Goal: Information Seeking & Learning: Understand process/instructions

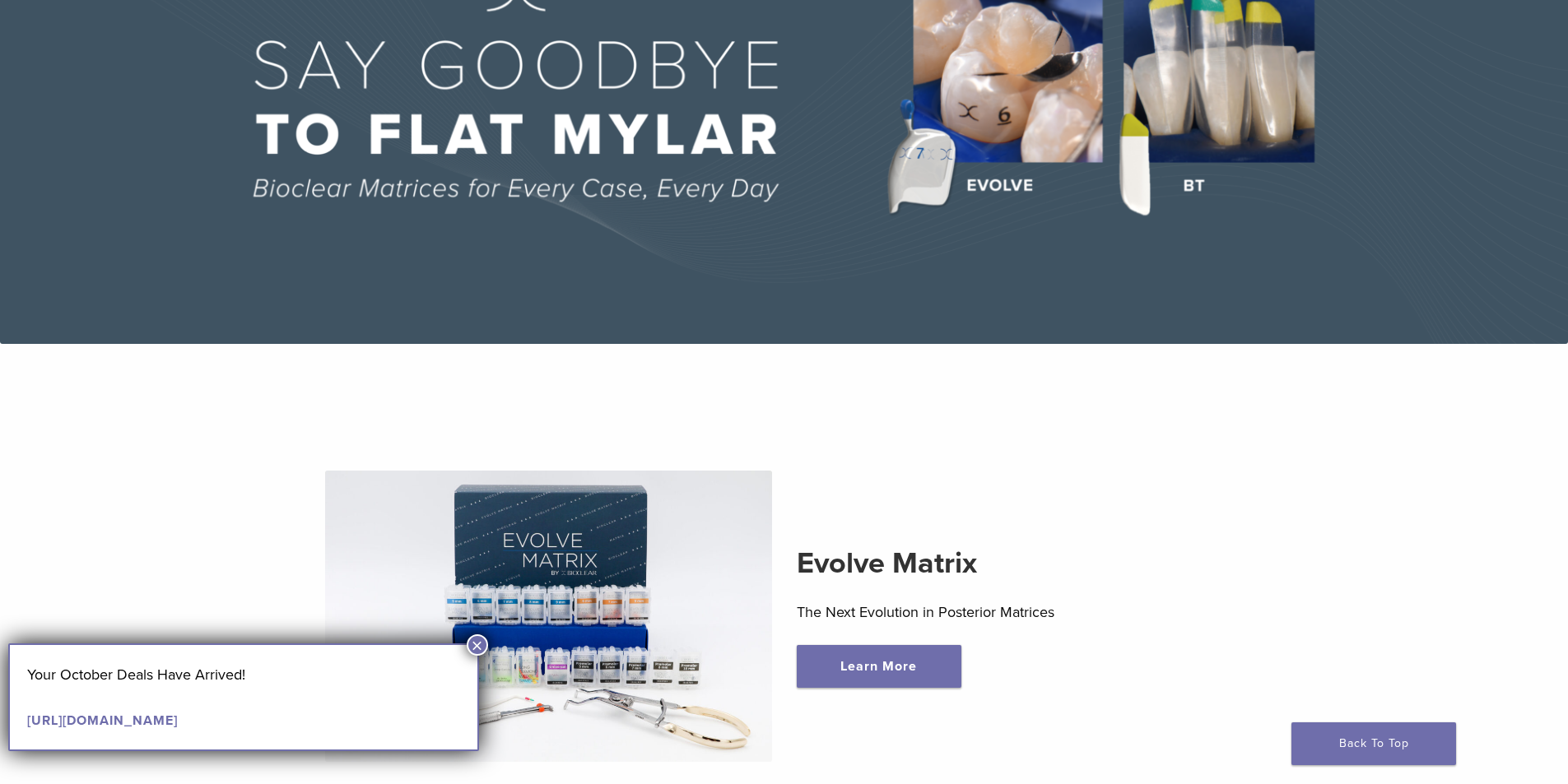
scroll to position [329, 0]
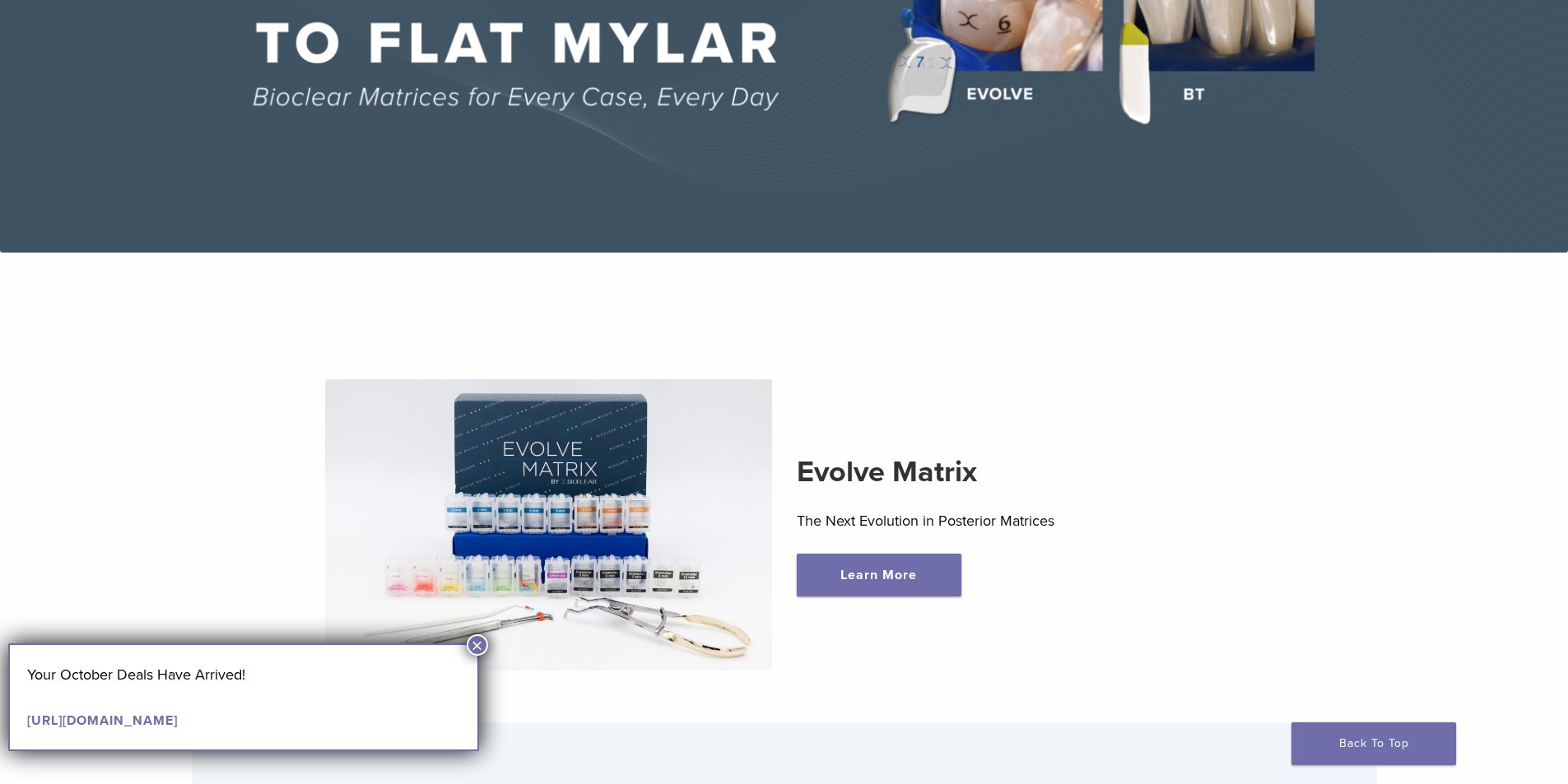
click at [477, 645] on button "×" at bounding box center [477, 645] width 22 height 22
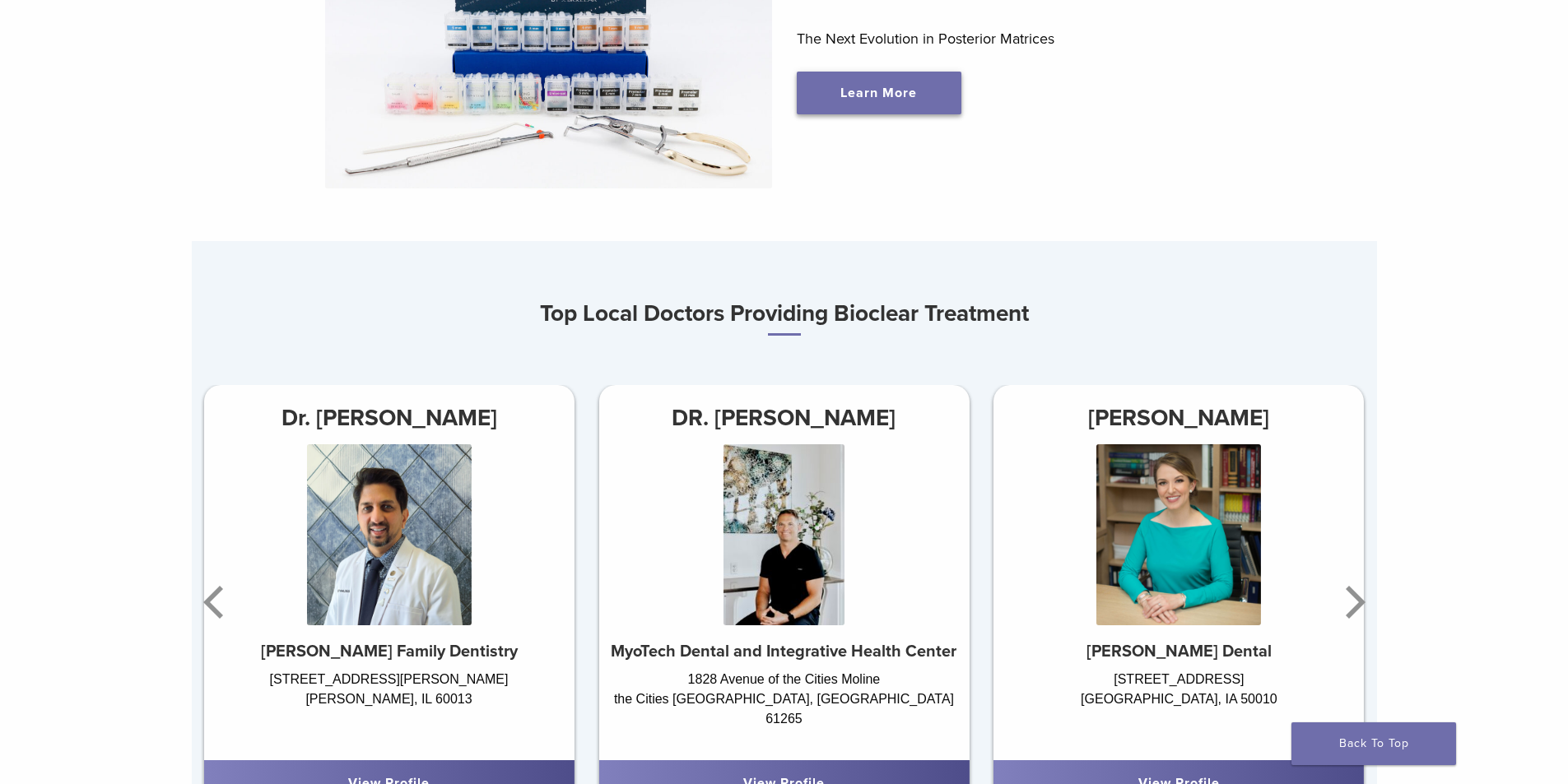
scroll to position [905, 0]
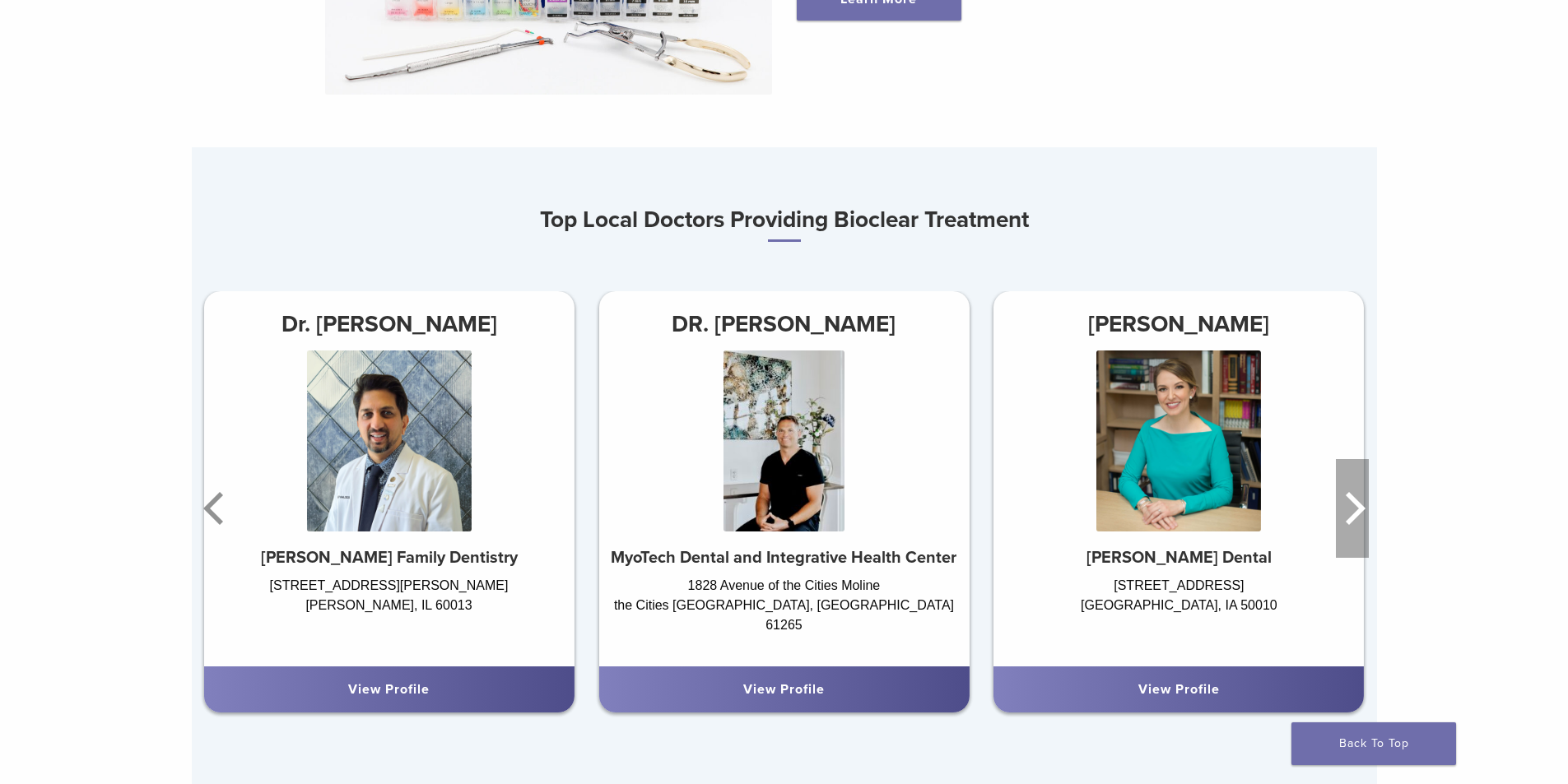
click at [1346, 518] on icon "Next" at bounding box center [1352, 508] width 33 height 98
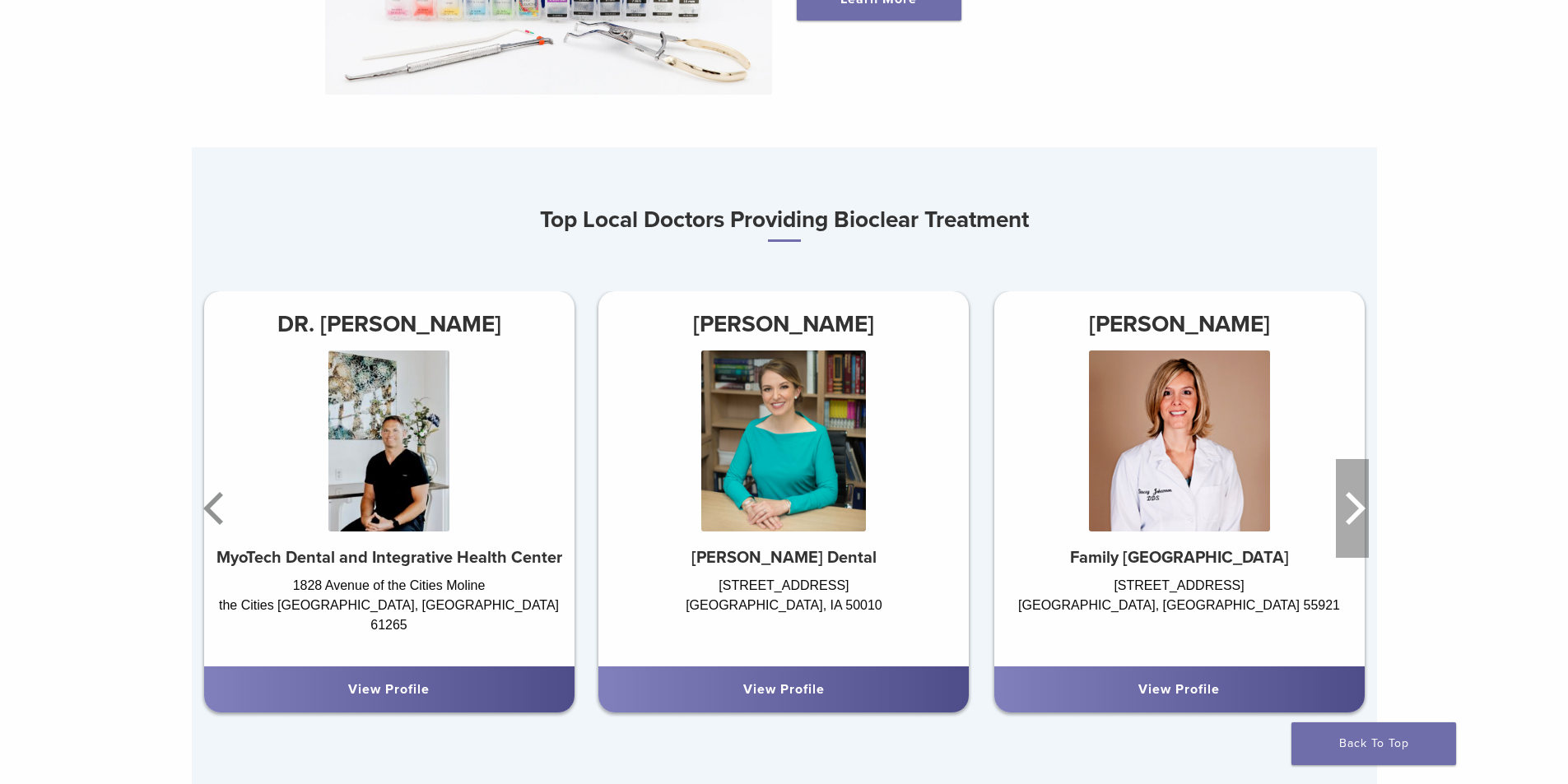
click at [1346, 518] on icon "Next" at bounding box center [1352, 508] width 33 height 98
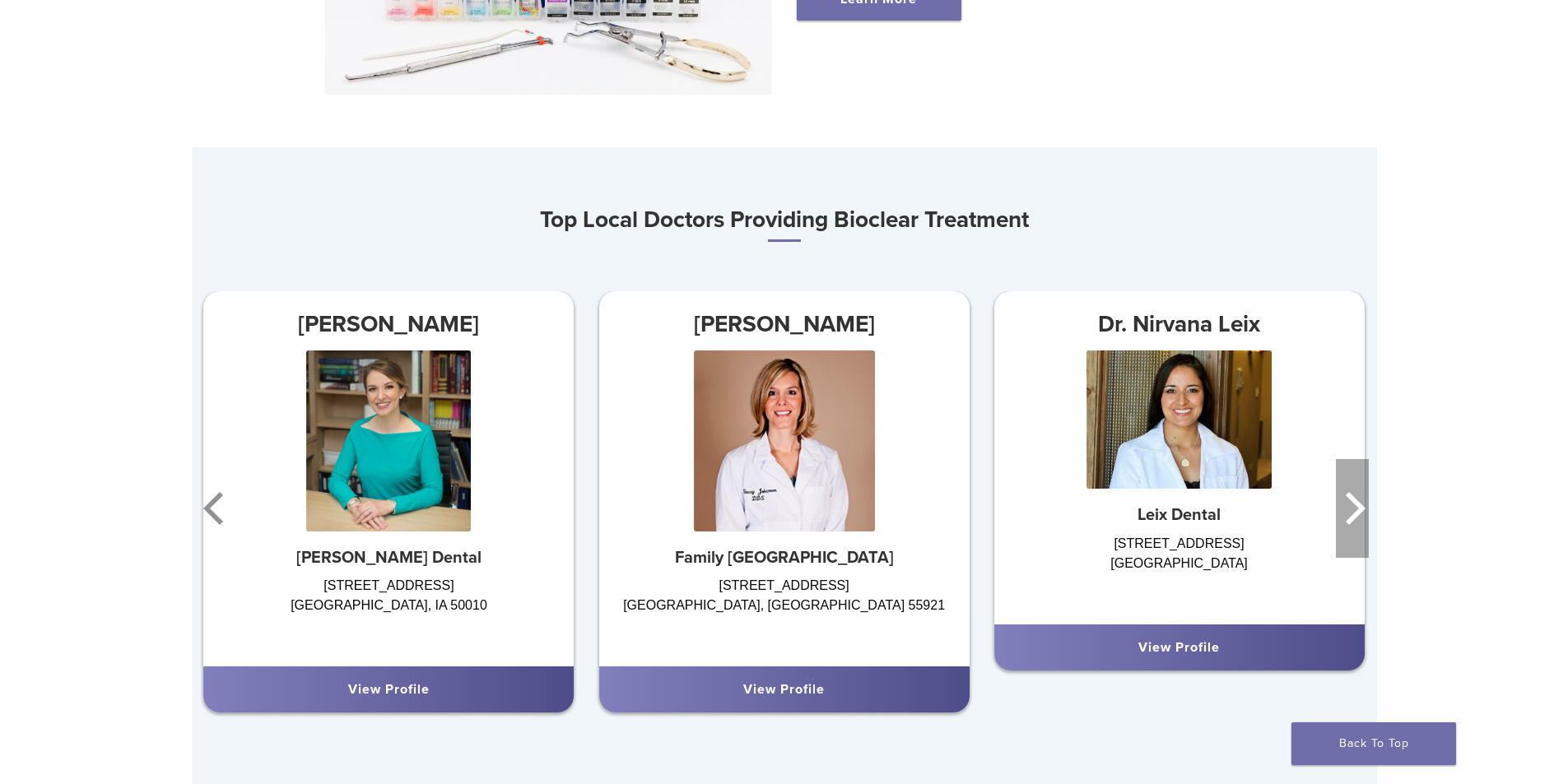
click at [1346, 518] on icon "Next" at bounding box center [1352, 508] width 33 height 98
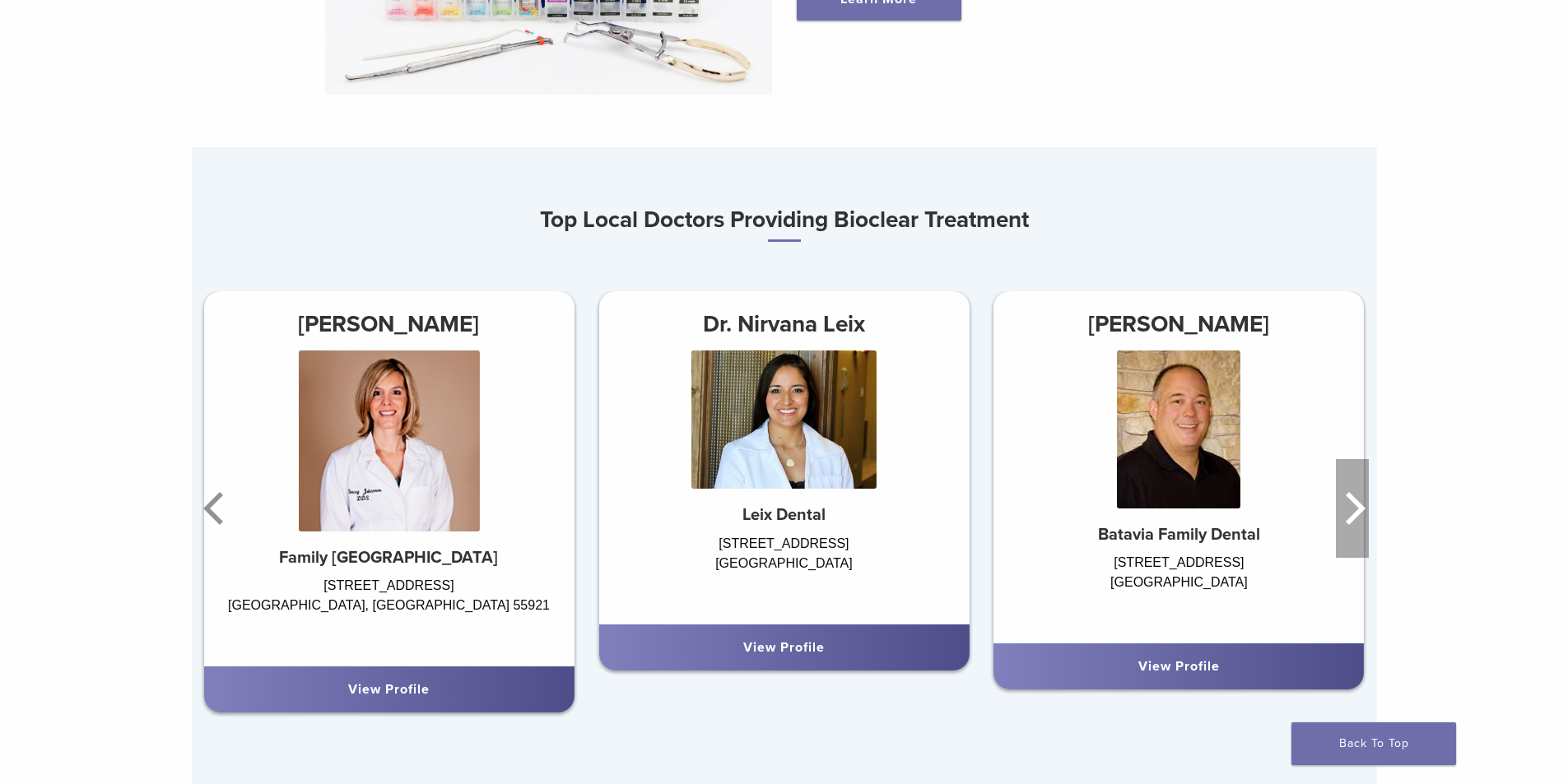
click at [1346, 518] on icon "Next" at bounding box center [1352, 508] width 33 height 98
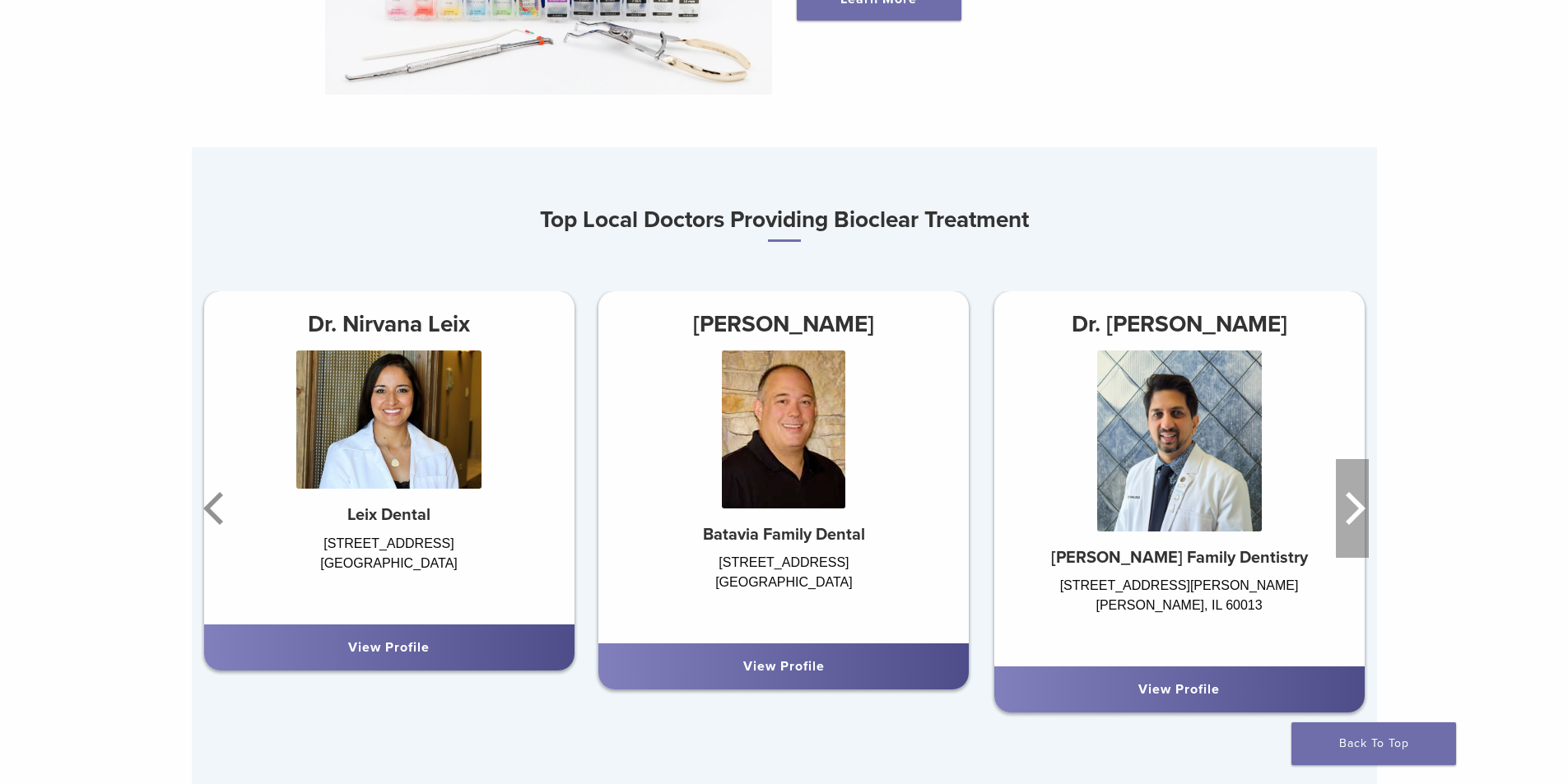
click at [1346, 518] on icon "Next" at bounding box center [1352, 508] width 33 height 98
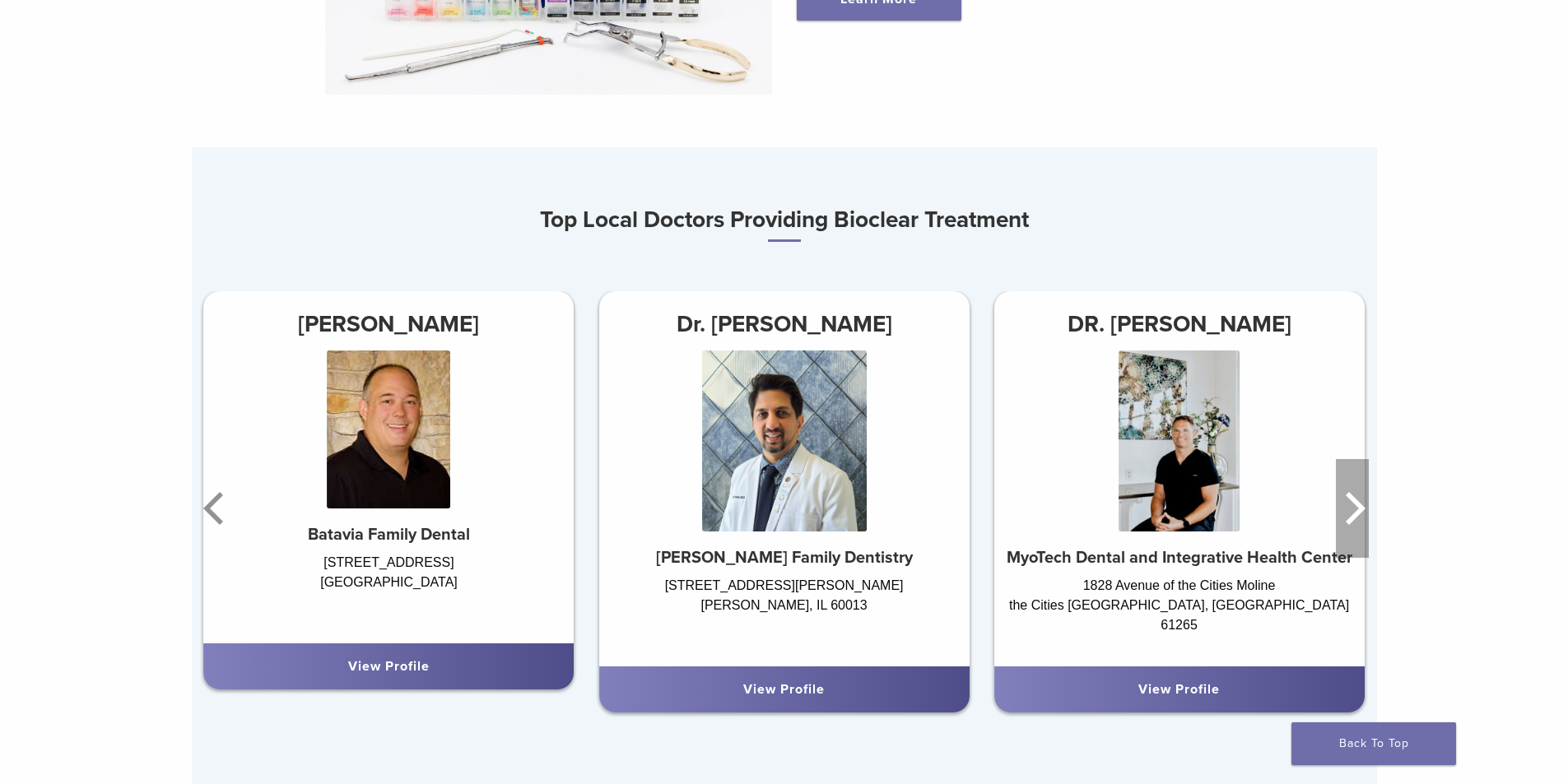
click at [1346, 518] on icon "Next" at bounding box center [1352, 508] width 33 height 98
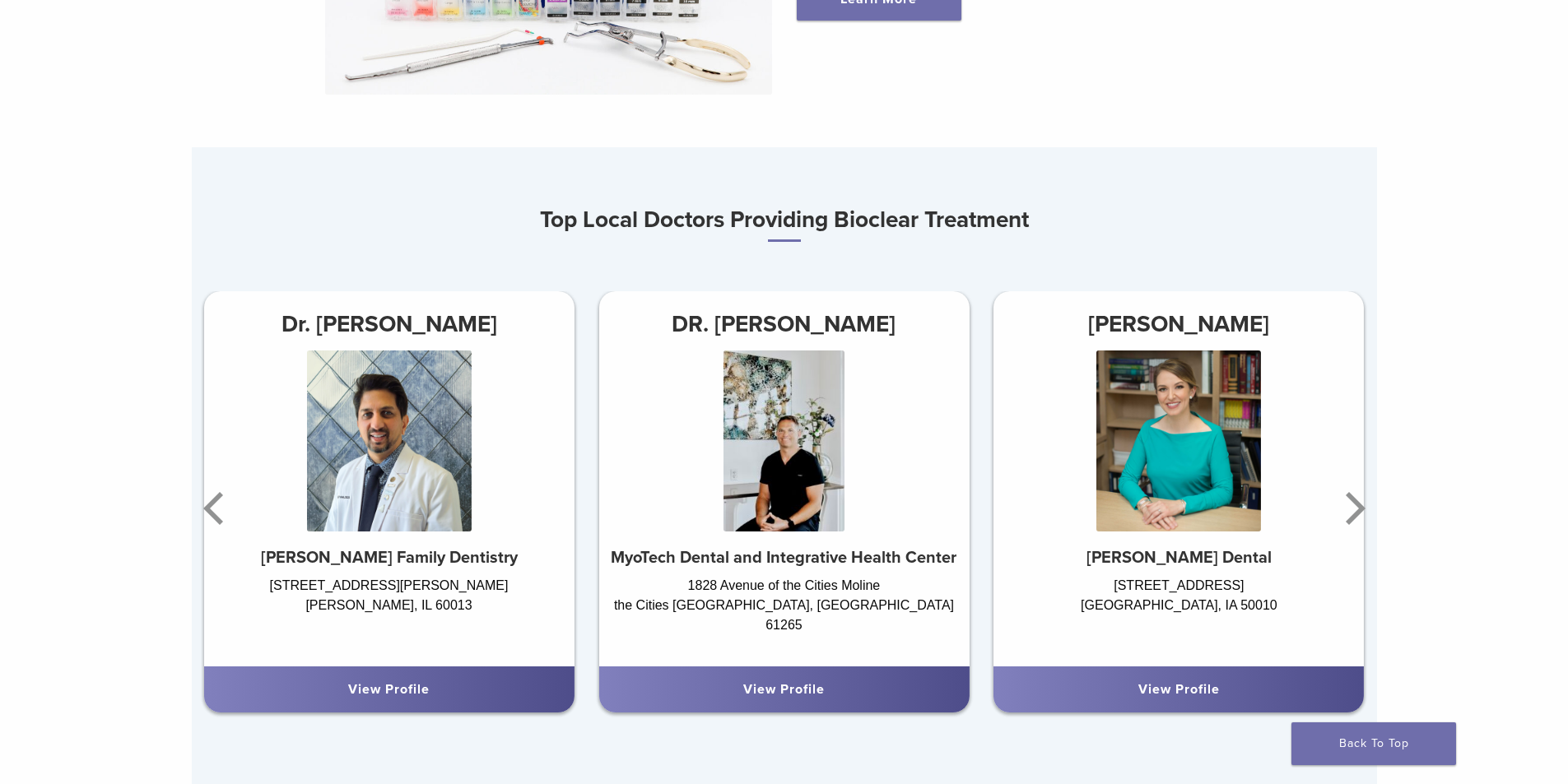
click at [1154, 514] on img at bounding box center [1178, 440] width 165 height 181
click at [1351, 515] on icon "Next" at bounding box center [1352, 508] width 33 height 98
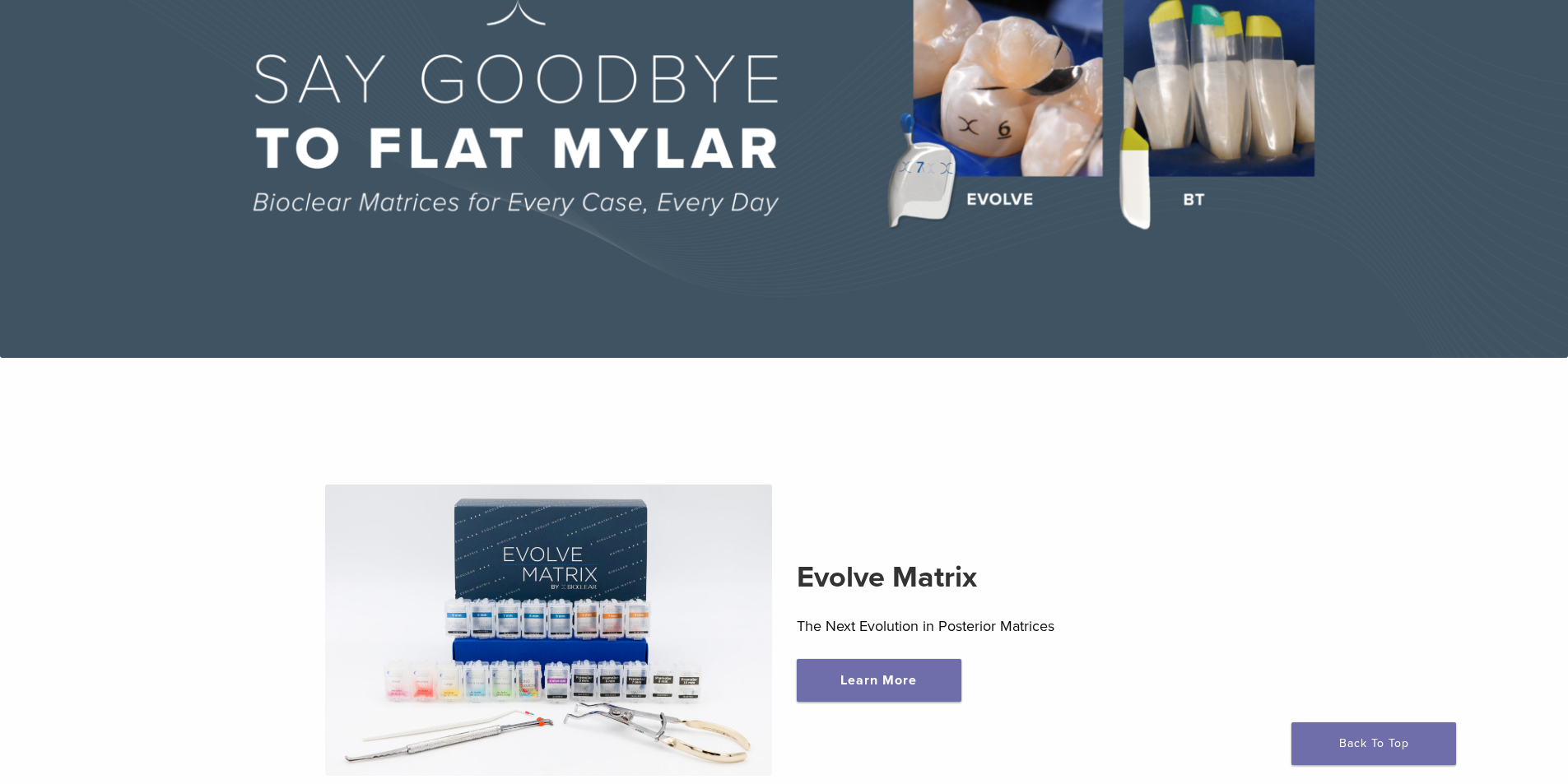
scroll to position [0, 0]
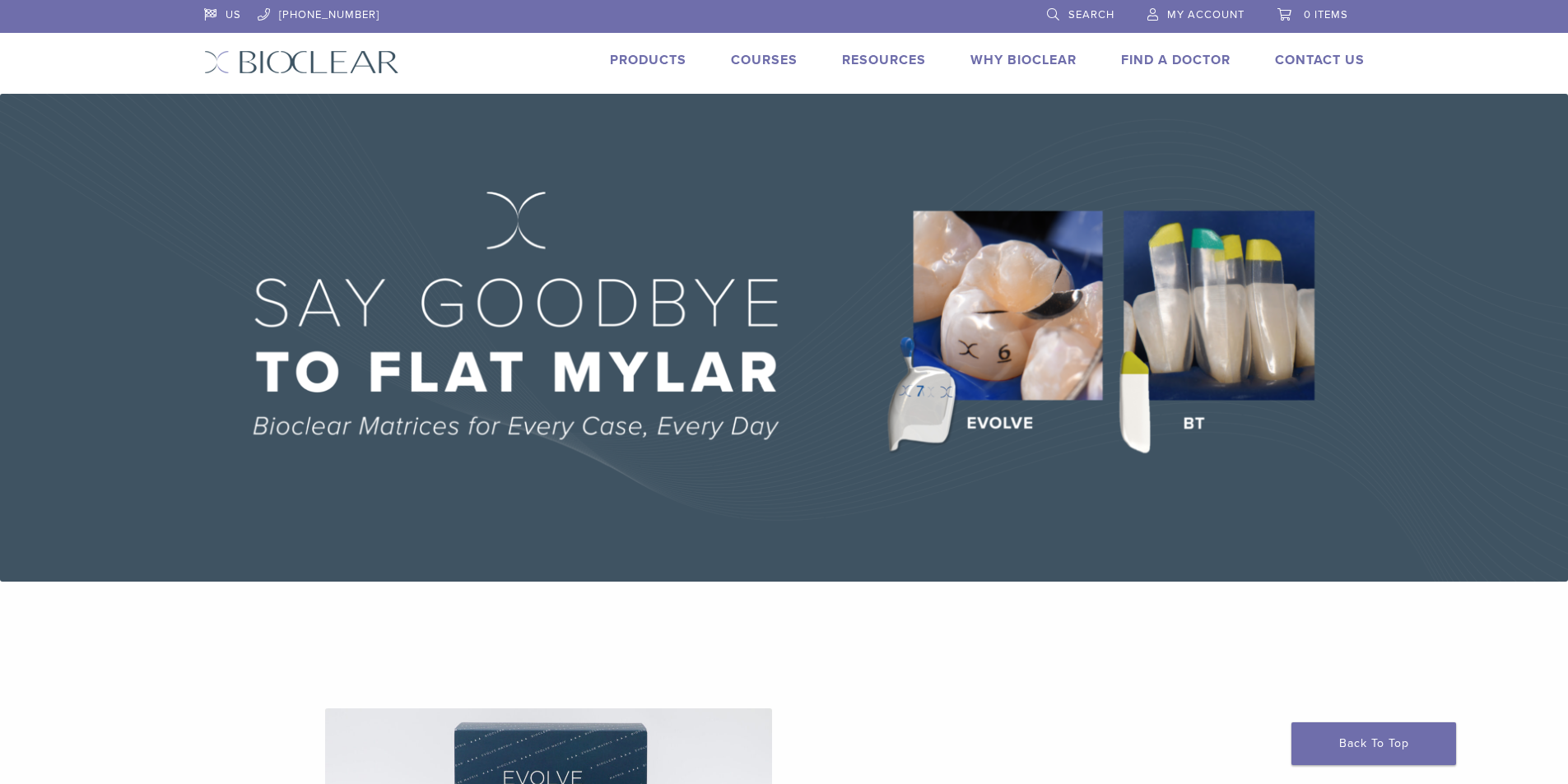
click at [774, 57] on link "Courses" at bounding box center [764, 60] width 66 height 16
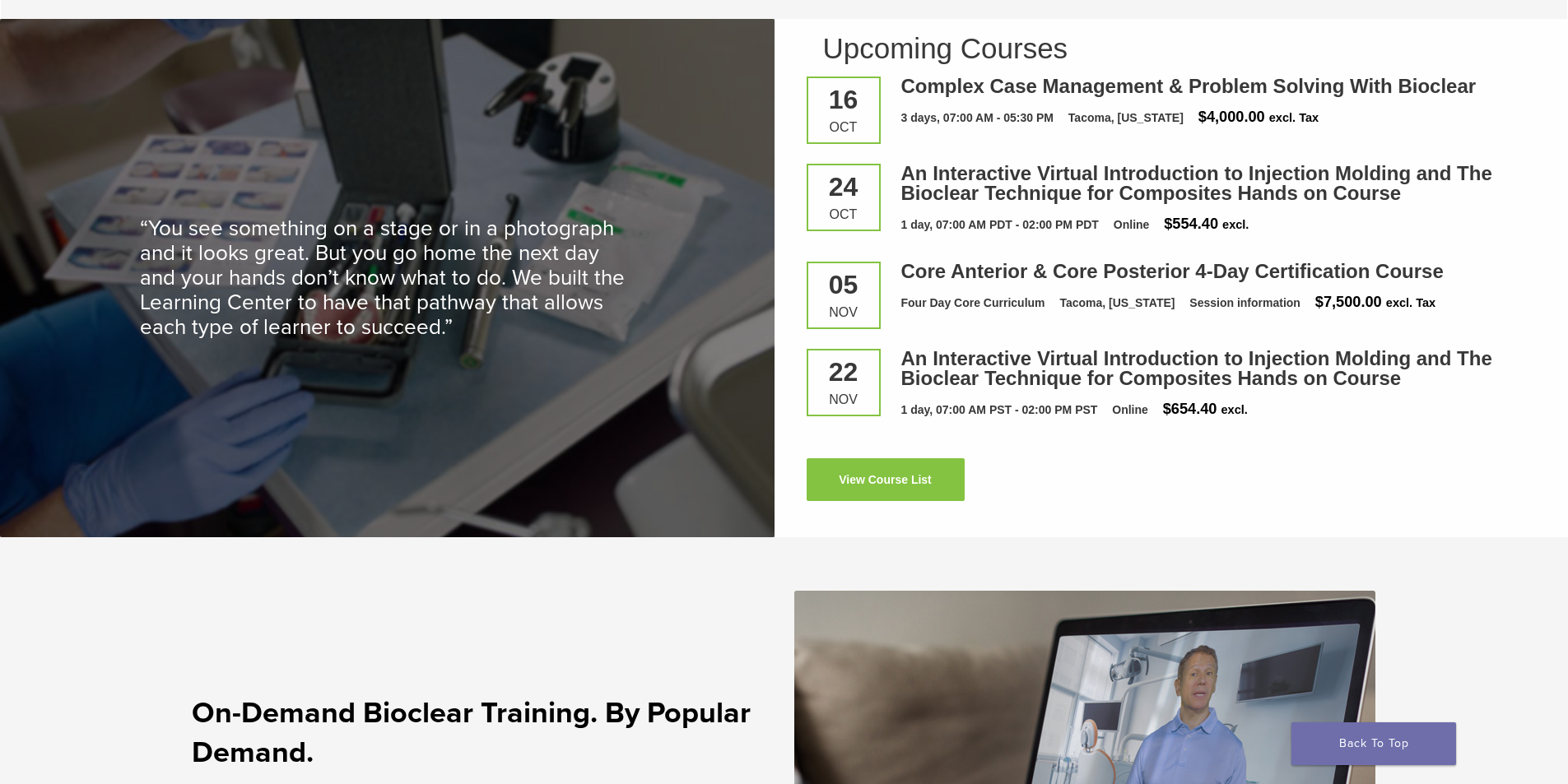
scroll to position [2303, 0]
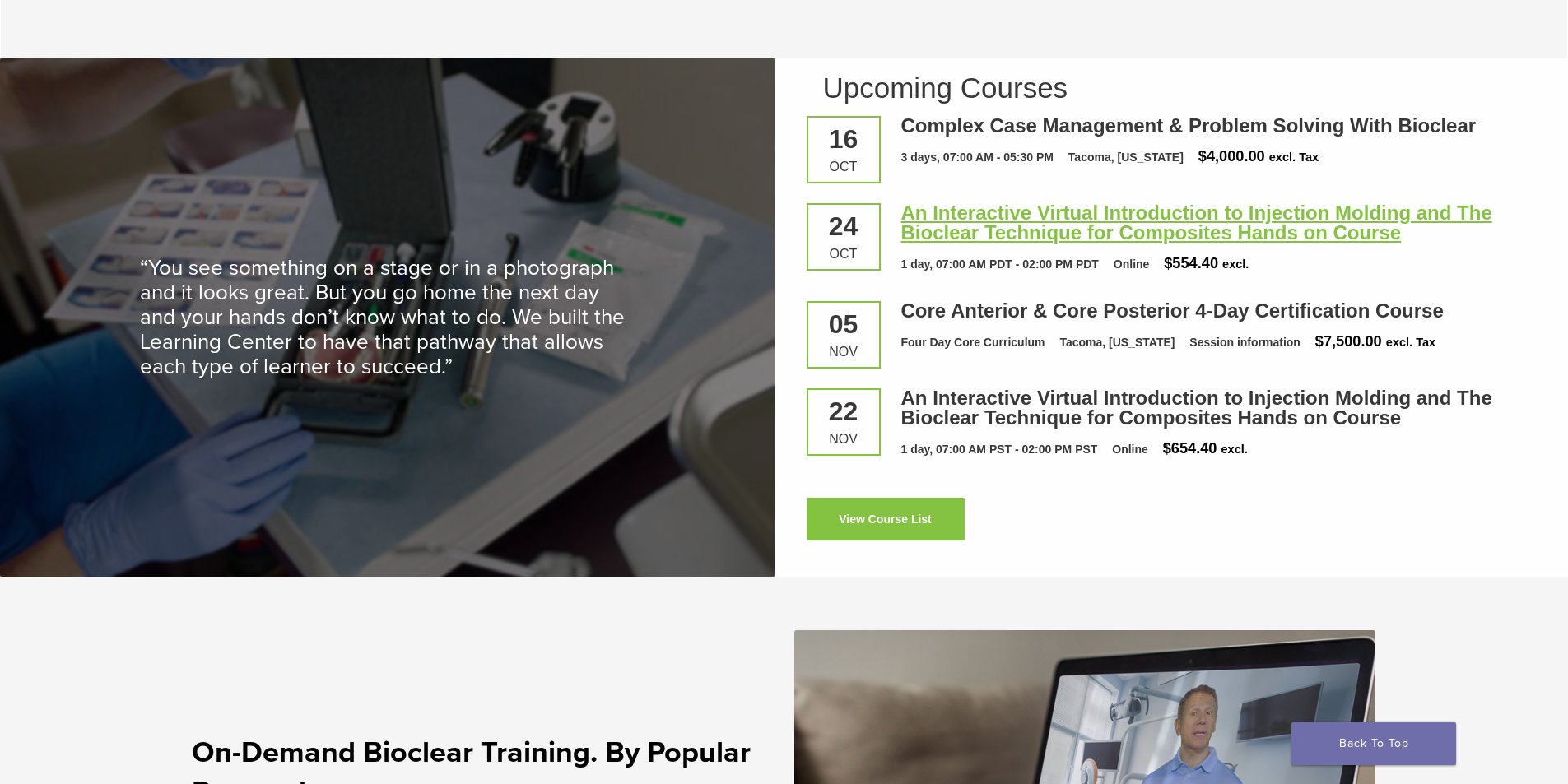
click at [1044, 223] on link "An Interactive Virtual Introduction to Injection Molding and The Bioclear Techn…" at bounding box center [1196, 222] width 590 height 42
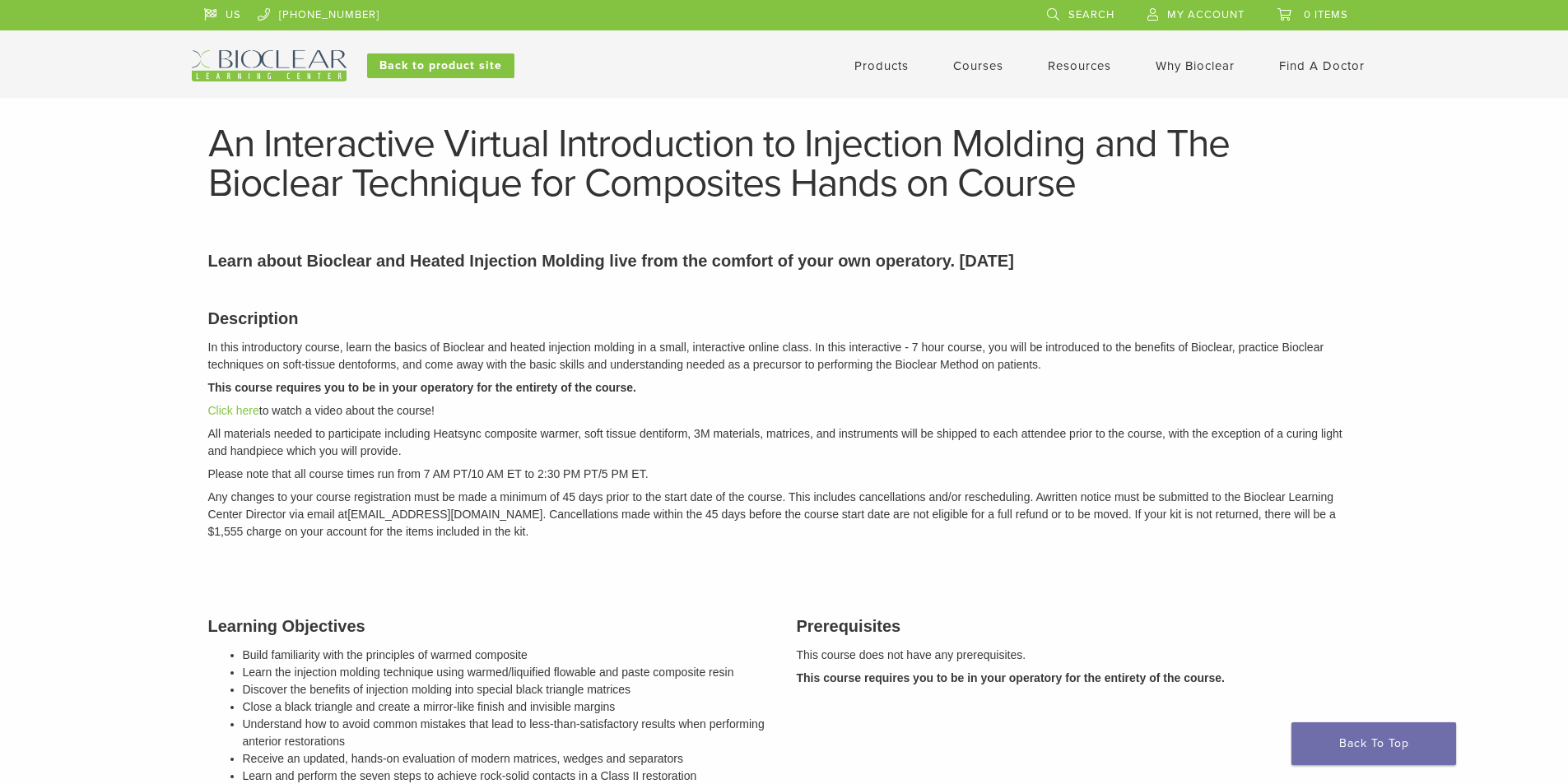
click at [865, 69] on link "Products" at bounding box center [881, 66] width 54 height 15
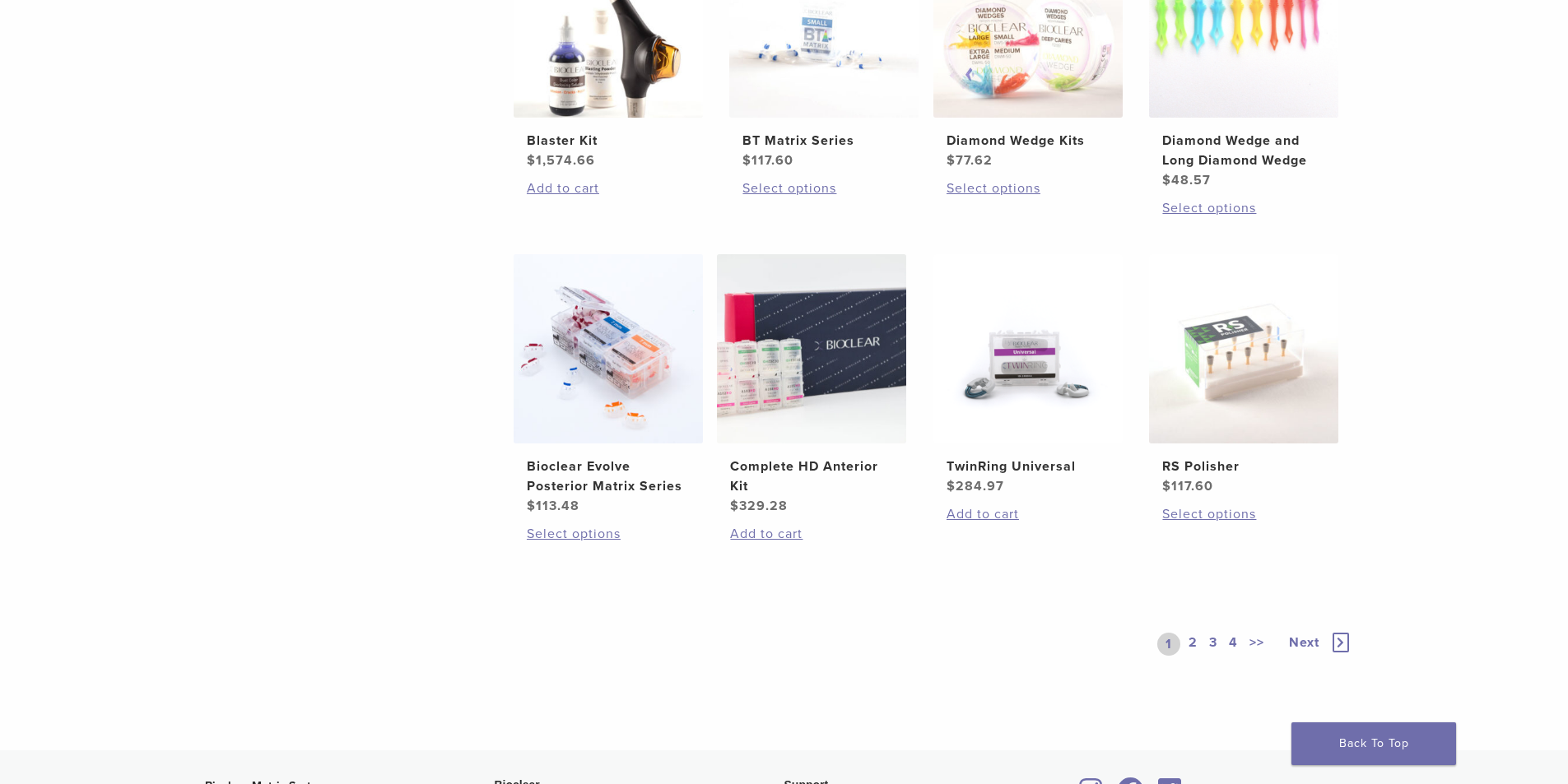
scroll to position [1429, 0]
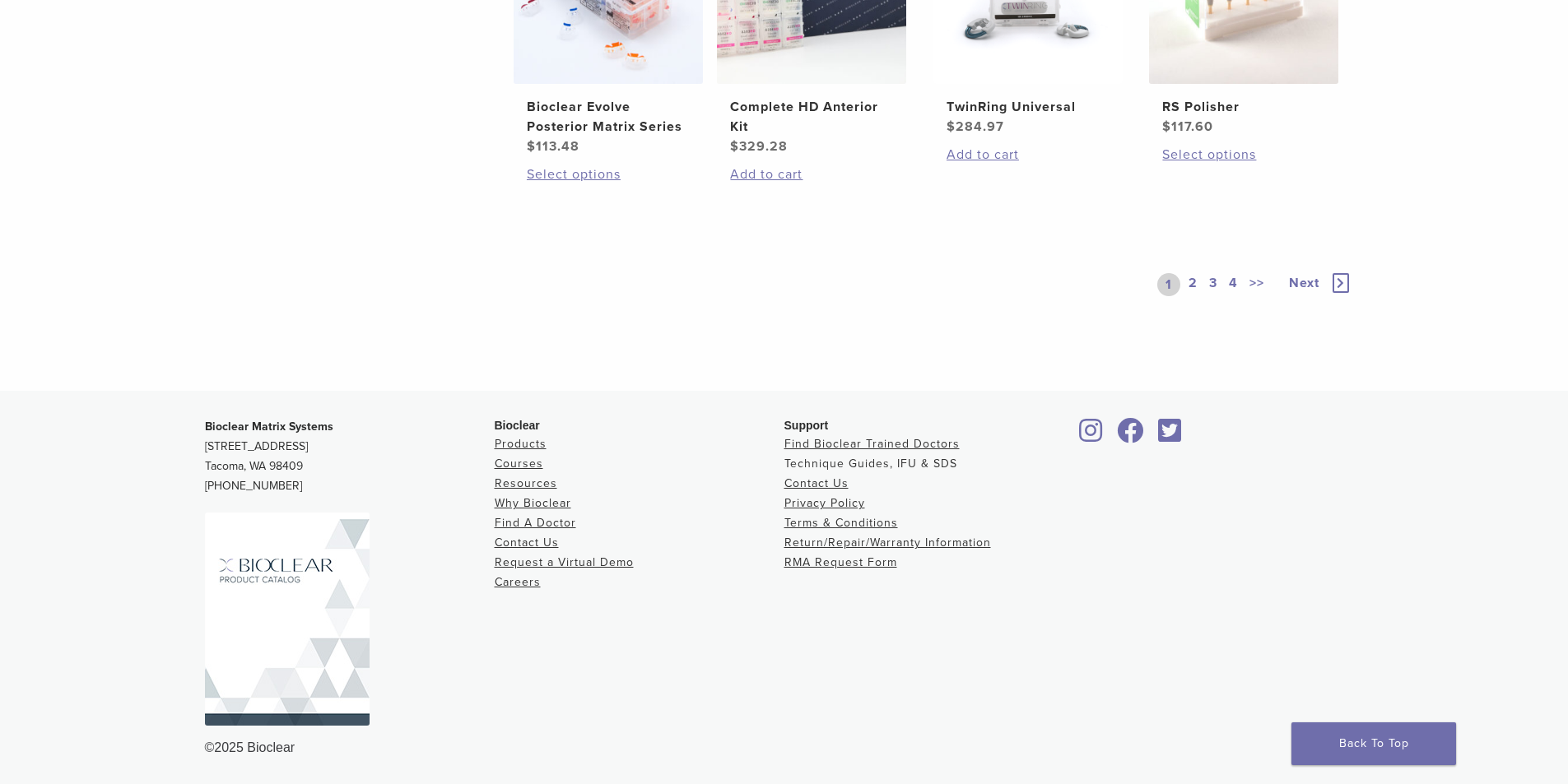
click at [823, 465] on link "Technique Guides, IFU & SDS" at bounding box center [871, 463] width 173 height 14
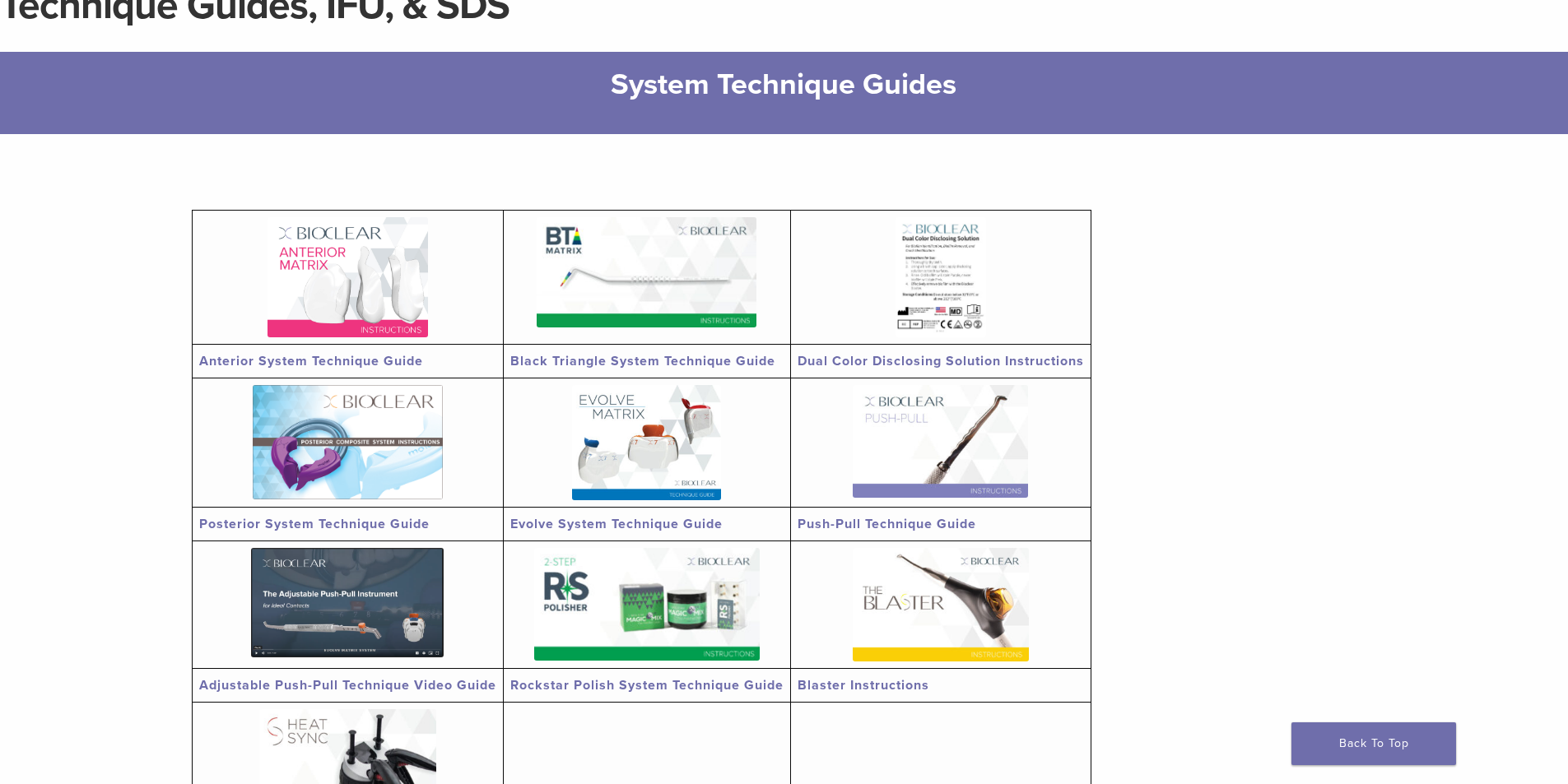
scroll to position [165, 0]
click at [299, 685] on link "Adjustable Push-Pull Technique Video Guide" at bounding box center [347, 684] width 297 height 16
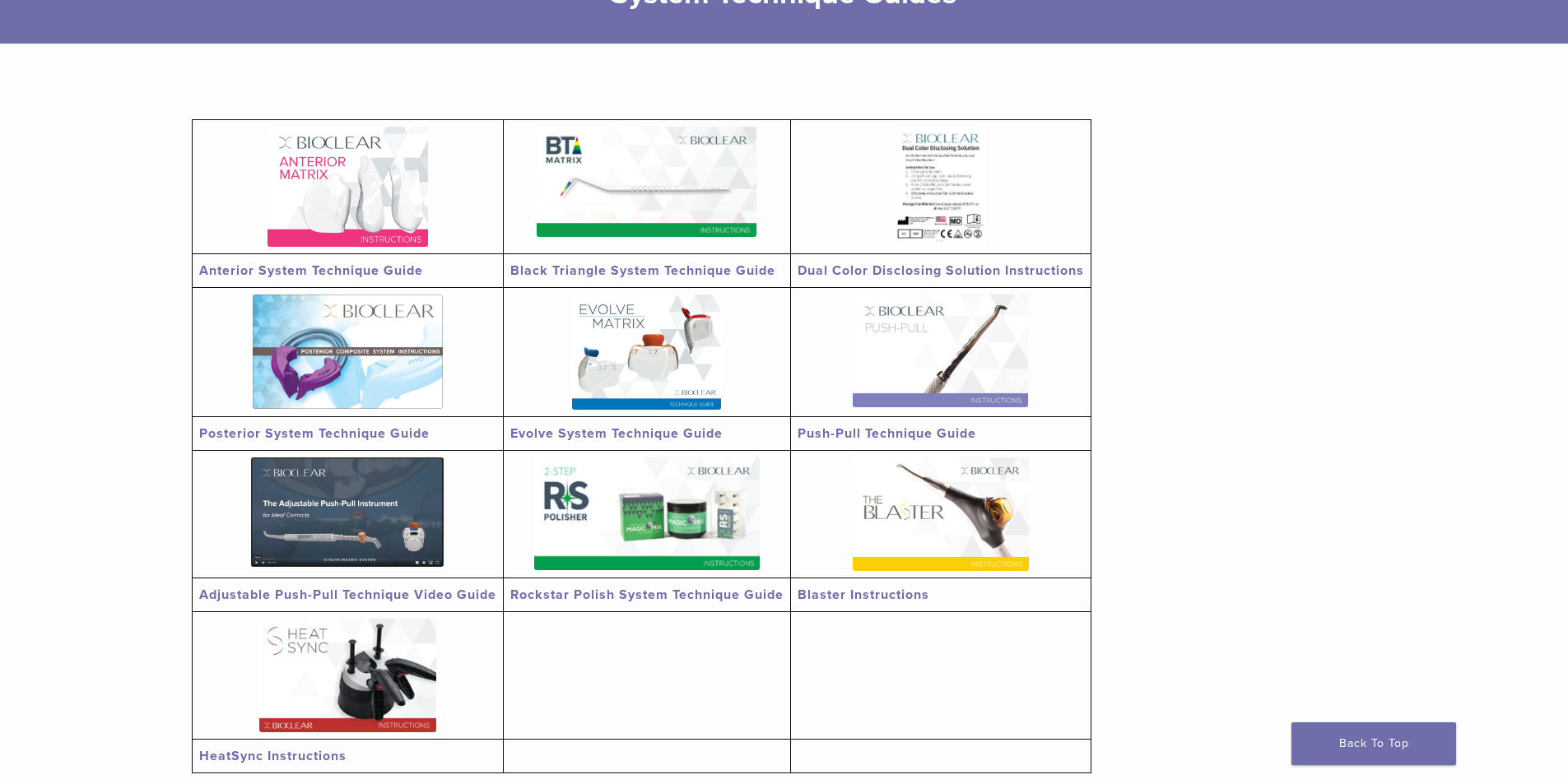
scroll to position [247, 0]
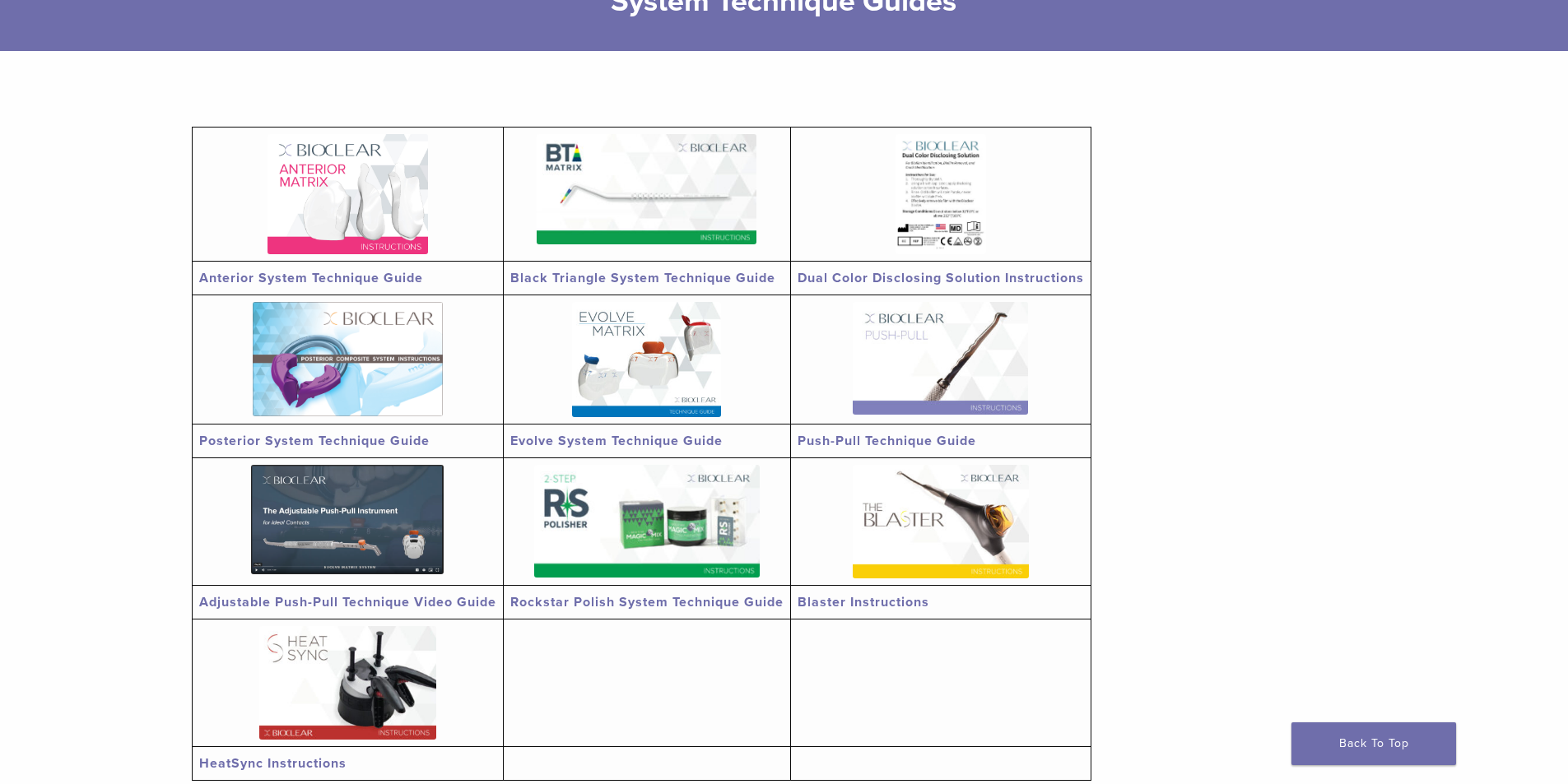
click at [344, 226] on img at bounding box center [348, 194] width 161 height 120
click at [335, 671] on img at bounding box center [347, 683] width 177 height 113
click at [699, 171] on img at bounding box center [646, 189] width 220 height 111
click at [326, 445] on link "Posterior System Technique Guide" at bounding box center [314, 440] width 231 height 16
click at [714, 364] on img at bounding box center [645, 359] width 149 height 115
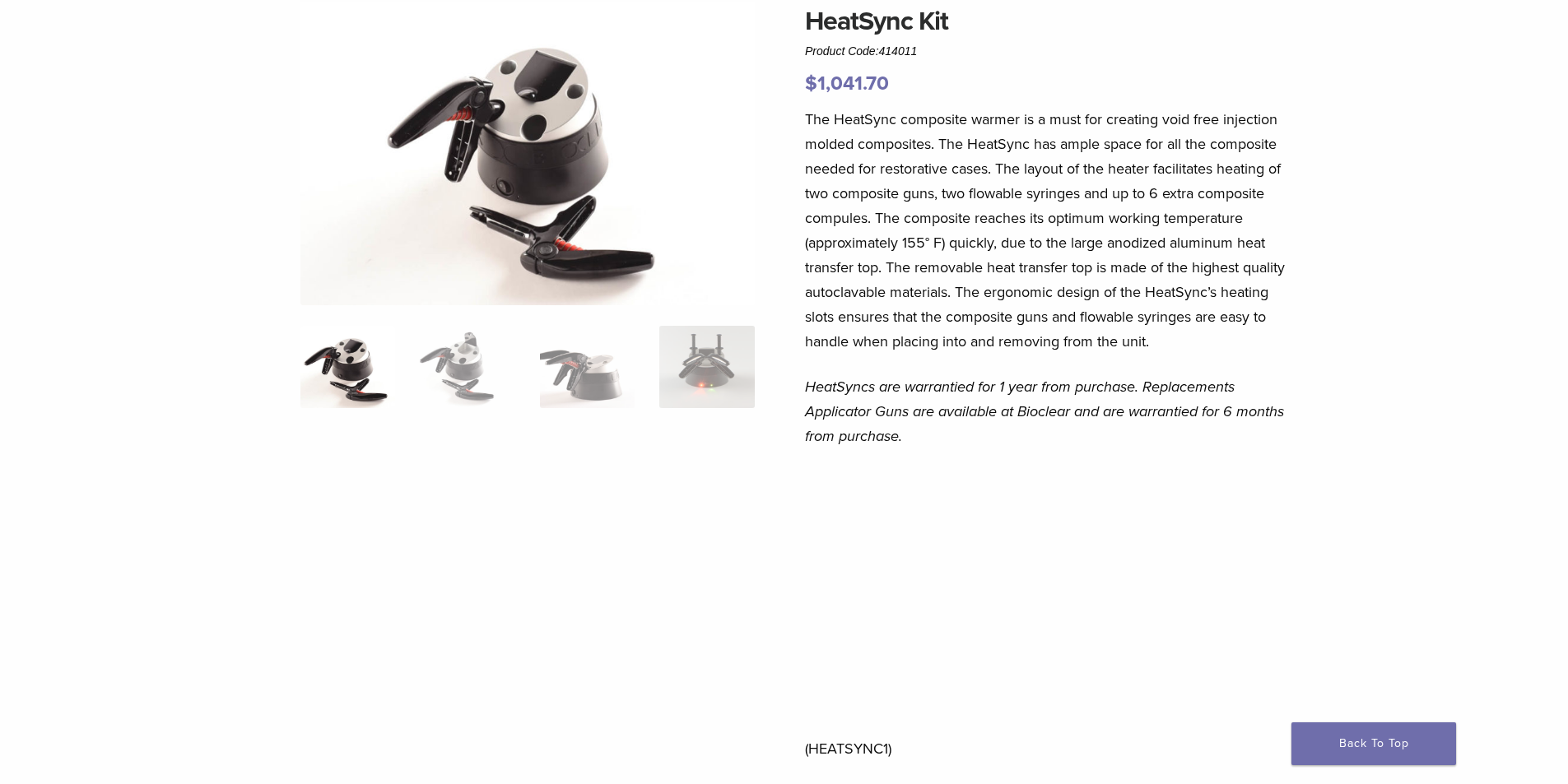
scroll to position [165, 0]
